Goal: Check status: Check status

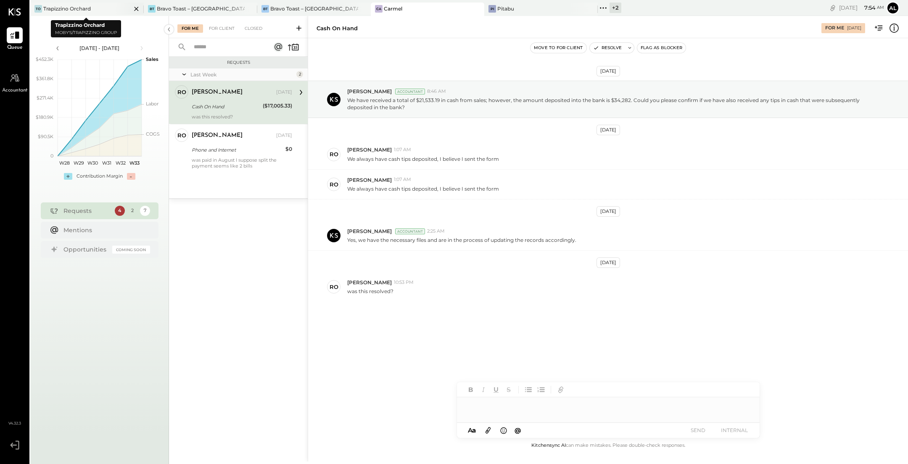
click at [134, 8] on icon at bounding box center [136, 9] width 4 height 4
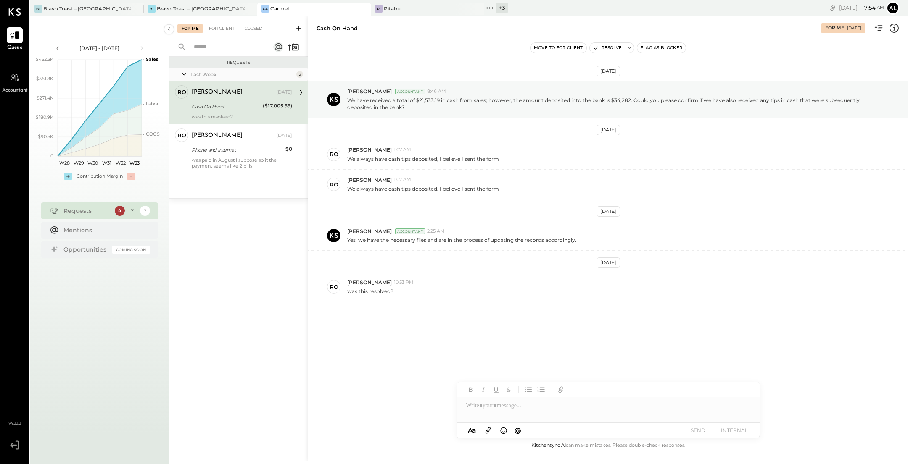
click at [492, 8] on icon at bounding box center [492, 7] width 1 height 1
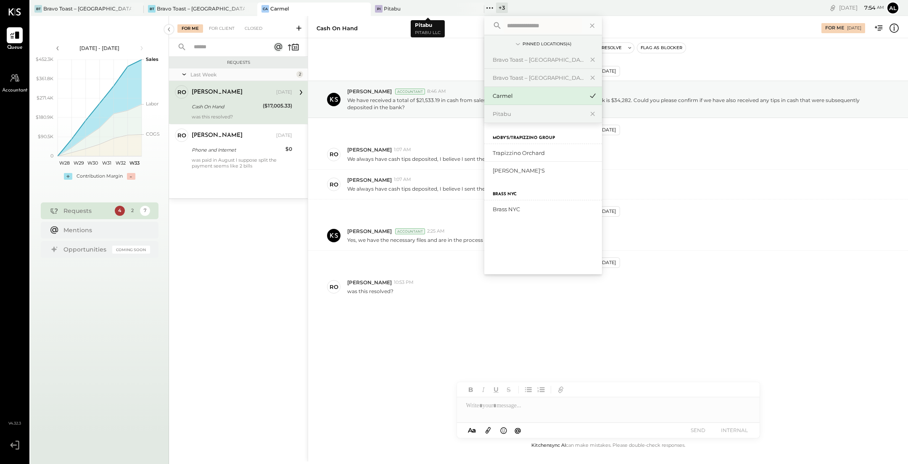
click at [264, 288] on div "Requests Last Week 2 ro [PERSON_NAME] Owner [PERSON_NAME] [DATE] Cash On Hand (…" at bounding box center [238, 247] width 139 height 381
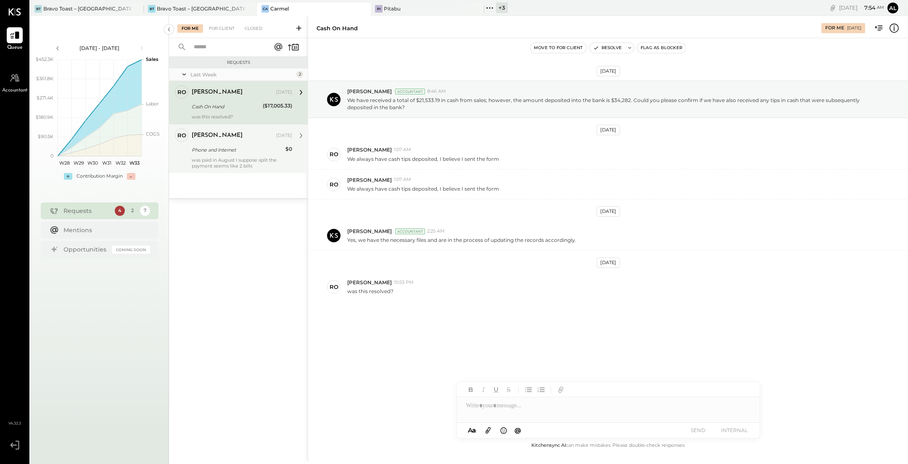
click at [223, 158] on div "was paid in August I suppose split the payment seems like 2 bills" at bounding box center [242, 163] width 100 height 12
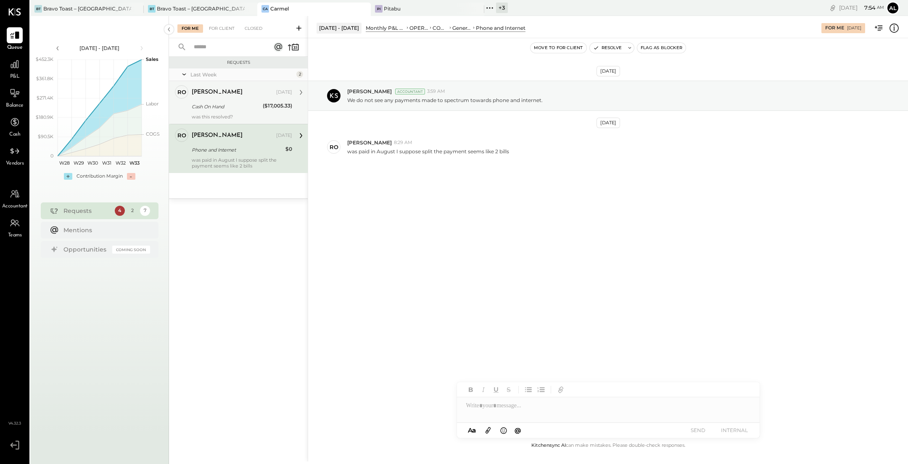
click at [223, 97] on div "[PERSON_NAME] [DATE]" at bounding box center [242, 93] width 100 height 12
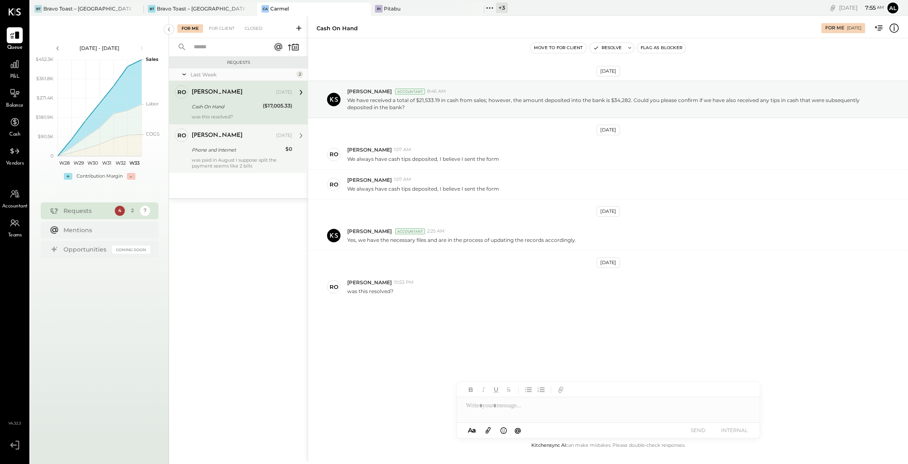
click at [231, 164] on div "was paid in August I suppose split the payment seems like 2 bills" at bounding box center [242, 163] width 100 height 12
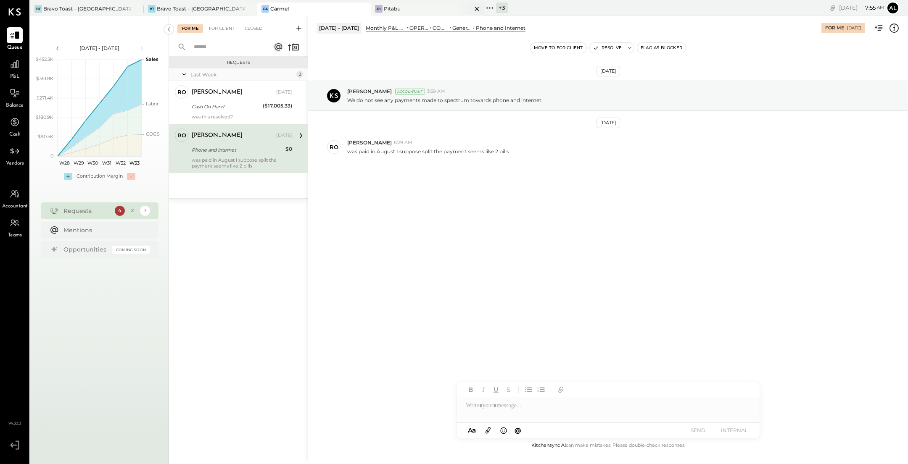
click at [392, 4] on div "Pi Pitabu" at bounding box center [427, 9] width 113 height 13
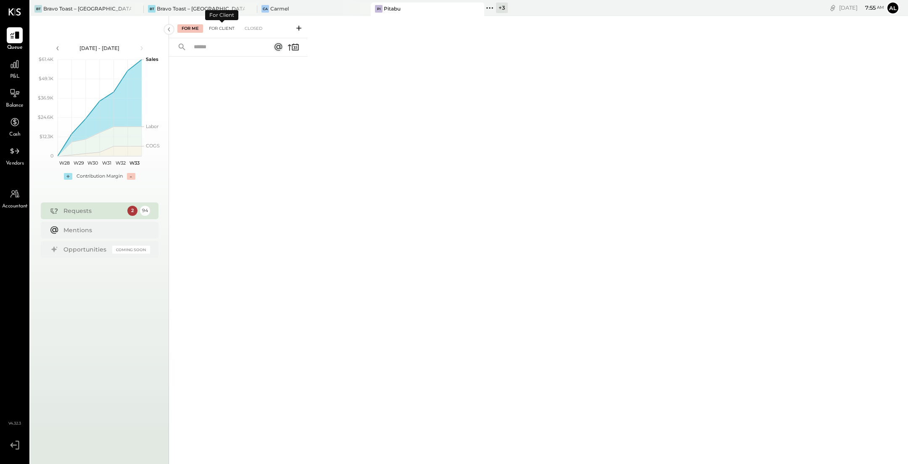
click at [226, 29] on div "For Client" at bounding box center [222, 28] width 34 height 8
